Goal: Navigation & Orientation: Understand site structure

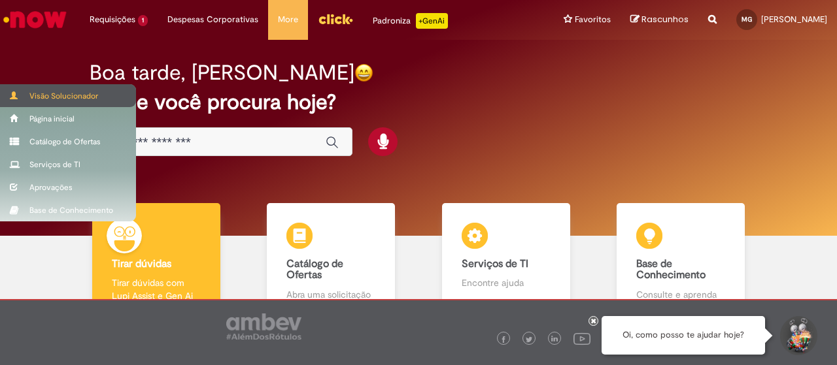
click at [50, 93] on div "Visão Solucionador" at bounding box center [68, 95] width 136 height 23
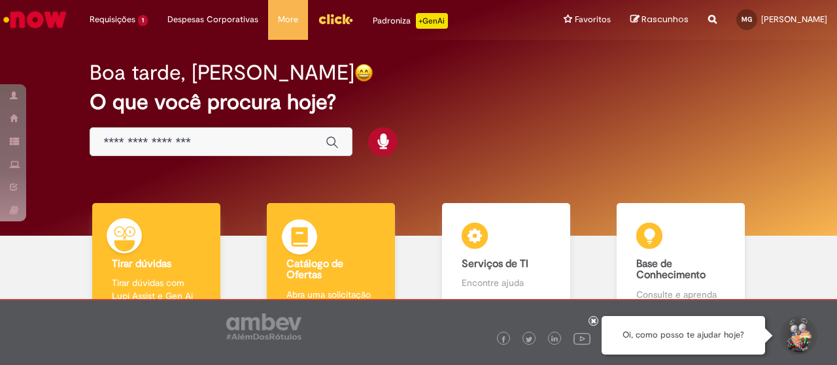
scroll to position [84, 0]
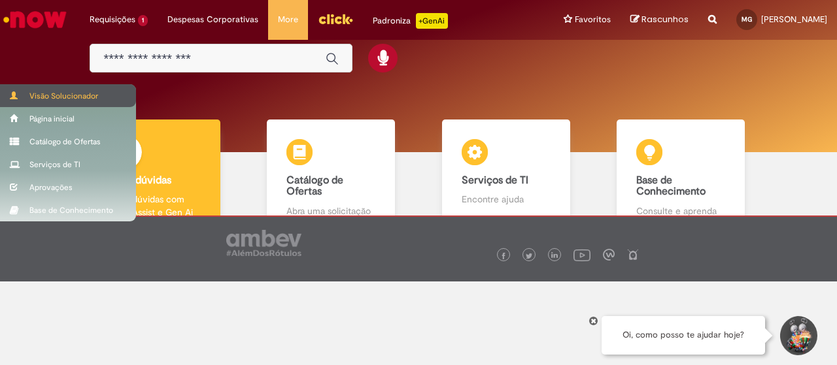
click at [43, 97] on div "Visão Solucionador" at bounding box center [68, 95] width 136 height 23
